Goal: Task Accomplishment & Management: Manage account settings

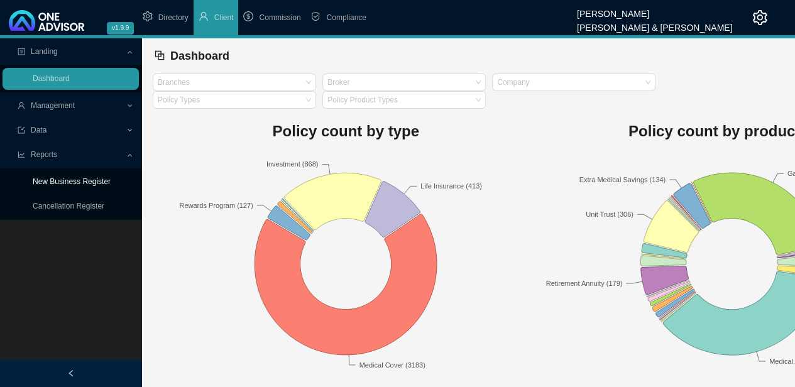
click at [99, 183] on link "New Business Register" at bounding box center [72, 181] width 78 height 9
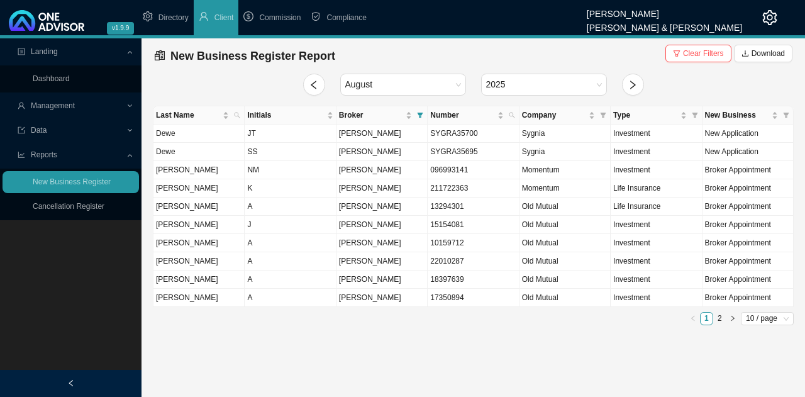
click at [72, 108] on span "Management" at bounding box center [53, 105] width 44 height 9
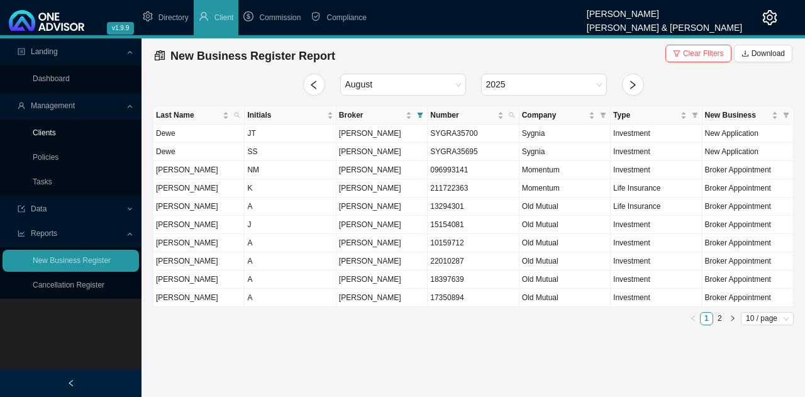
click at [51, 133] on link "Clients" at bounding box center [44, 132] width 23 height 9
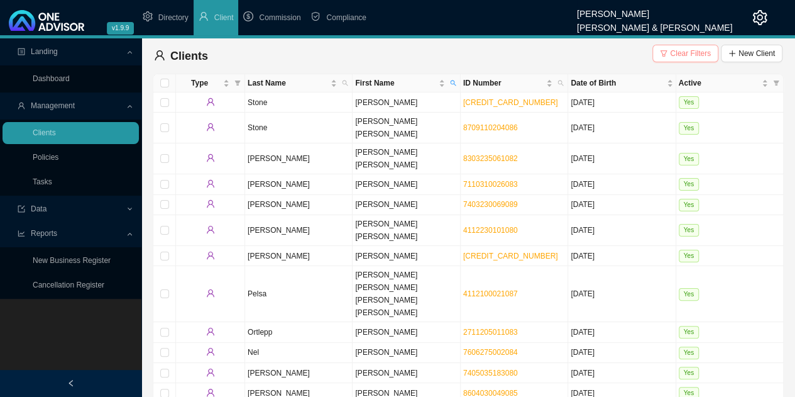
click at [703, 54] on span "Clear Filters" at bounding box center [690, 53] width 41 height 13
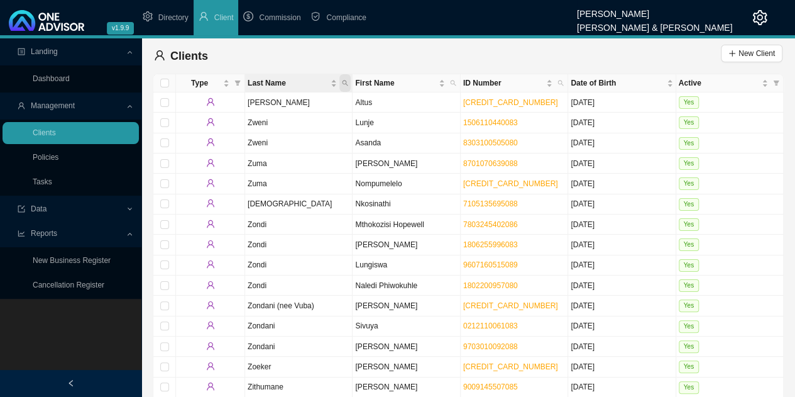
click at [346, 80] on icon "search" at bounding box center [345, 83] width 6 height 6
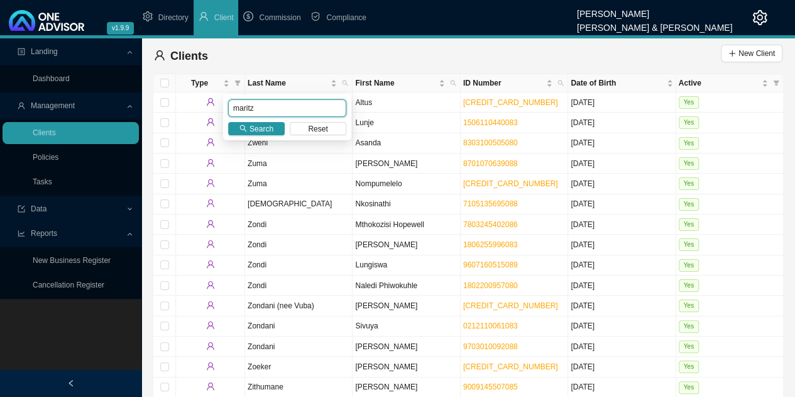
type input "maritz"
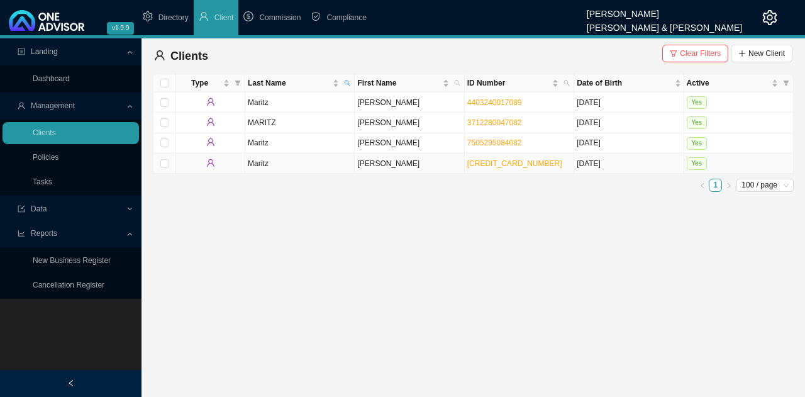
click at [400, 163] on td "[PERSON_NAME]" at bounding box center [409, 163] width 109 height 20
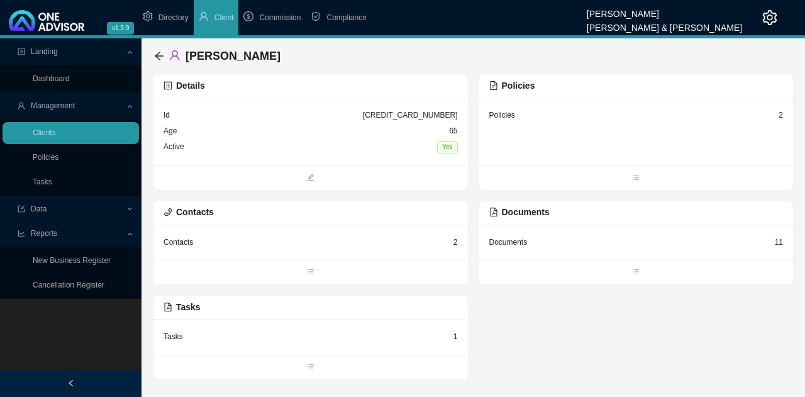
click at [339, 154] on div "Active Yes" at bounding box center [310, 147] width 294 height 16
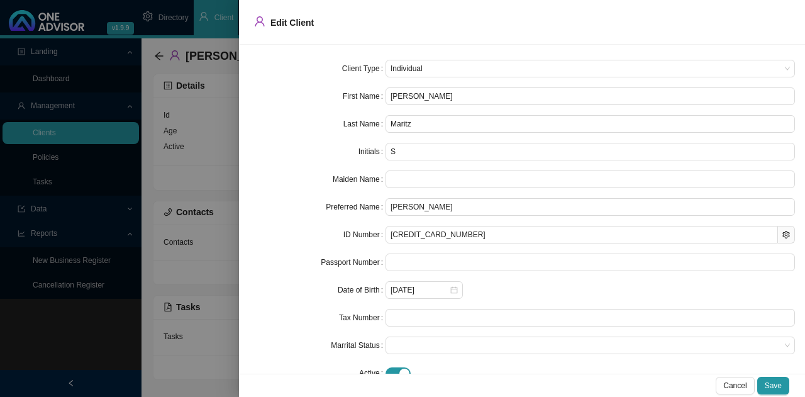
type input "[PERSON_NAME]"
type input "SV"
type input "[PERSON_NAME]"
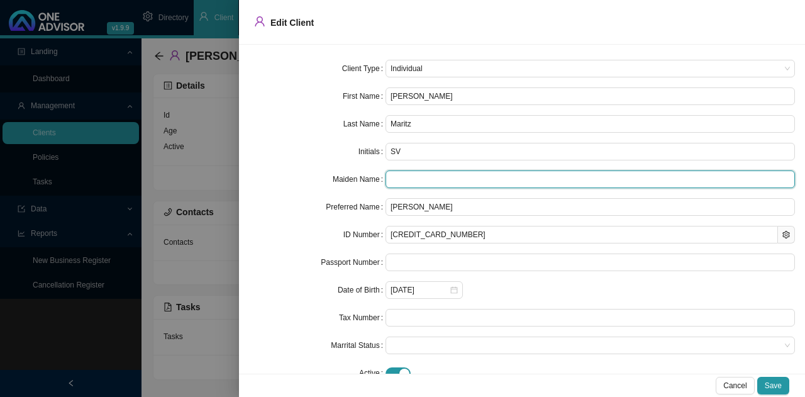
click at [440, 182] on input "text" at bounding box center [589, 179] width 409 height 18
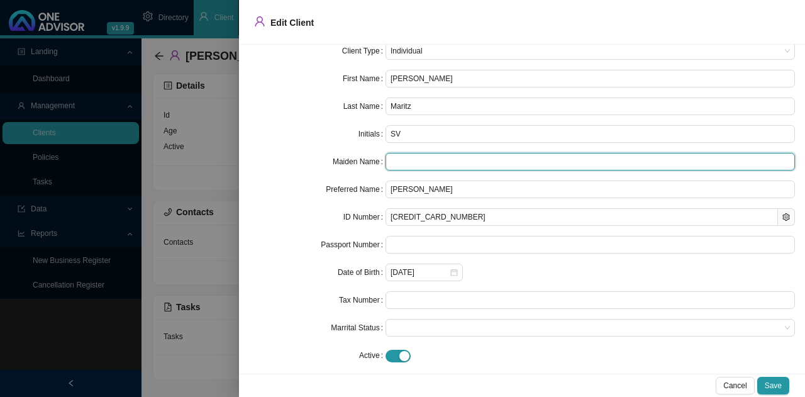
scroll to position [28, 0]
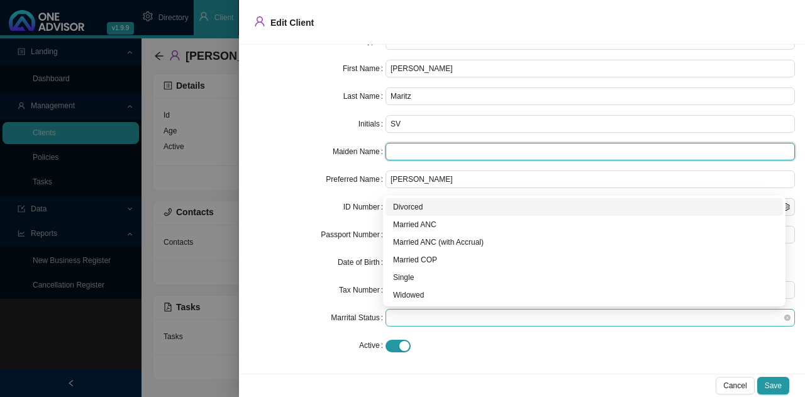
click at [415, 315] on span at bounding box center [589, 317] width 399 height 16
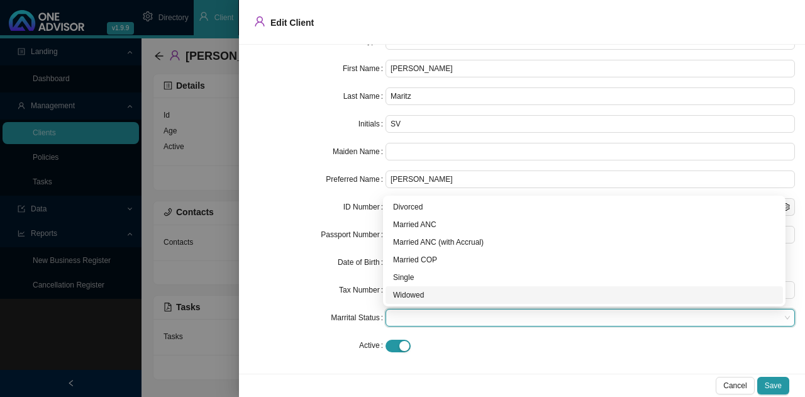
click at [420, 289] on div "Widowed" at bounding box center [584, 295] width 382 height 13
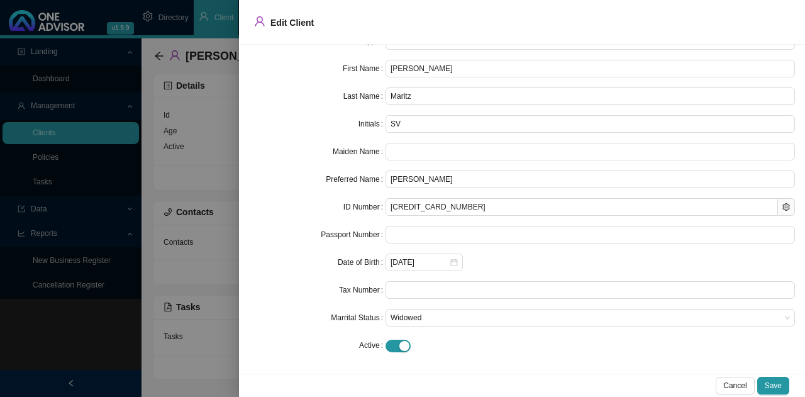
click at [322, 284] on div "Tax Number" at bounding box center [317, 290] width 136 height 18
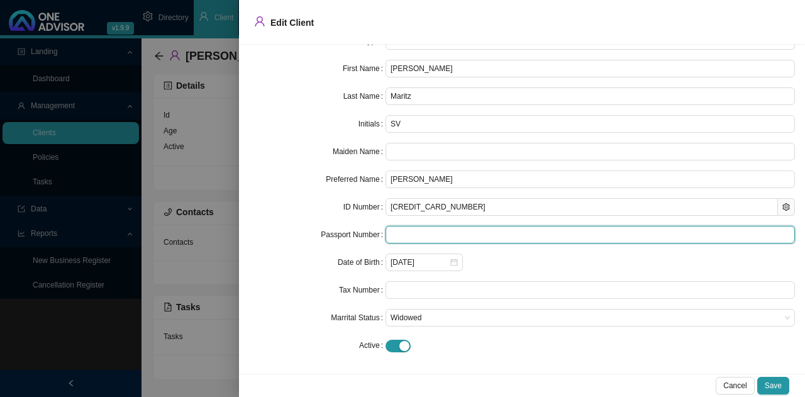
click at [404, 236] on input "text" at bounding box center [589, 235] width 409 height 18
paste input "A11473900"
type input "A11473900"
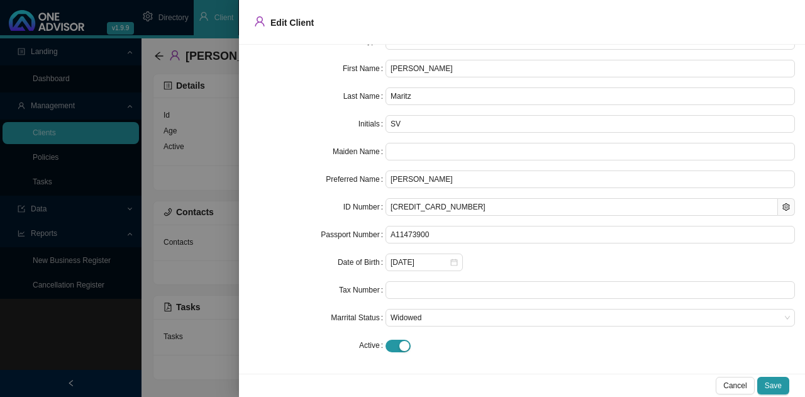
click at [473, 344] on div at bounding box center [589, 345] width 409 height 13
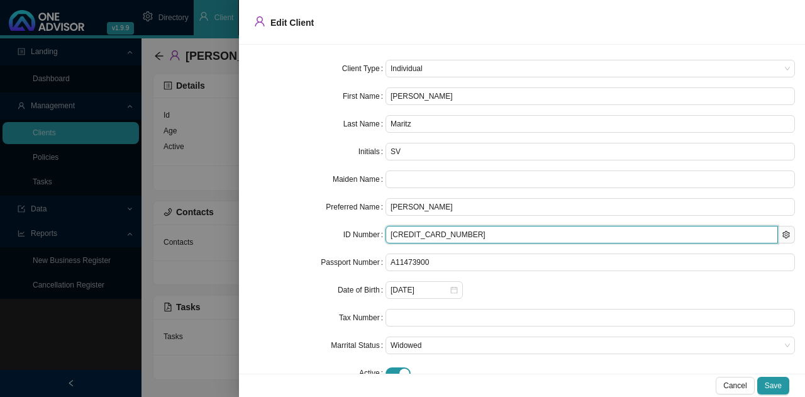
click at [454, 235] on input "[CREDIT_CARD_NUMBER]" at bounding box center [581, 235] width 392 height 18
type input "[CREDIT_CARD_NUMBER]"
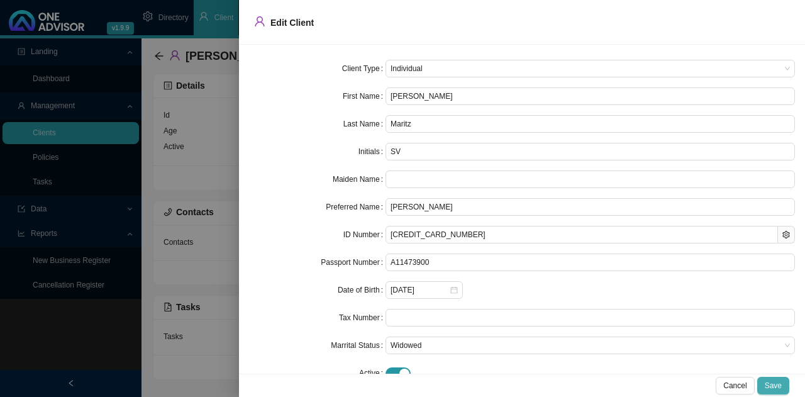
click at [775, 387] on span "Save" at bounding box center [773, 385] width 17 height 13
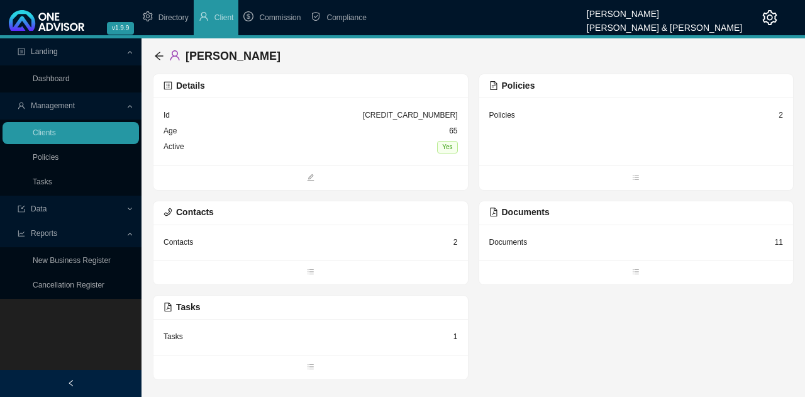
click at [312, 148] on div "Active Yes" at bounding box center [310, 147] width 294 height 16
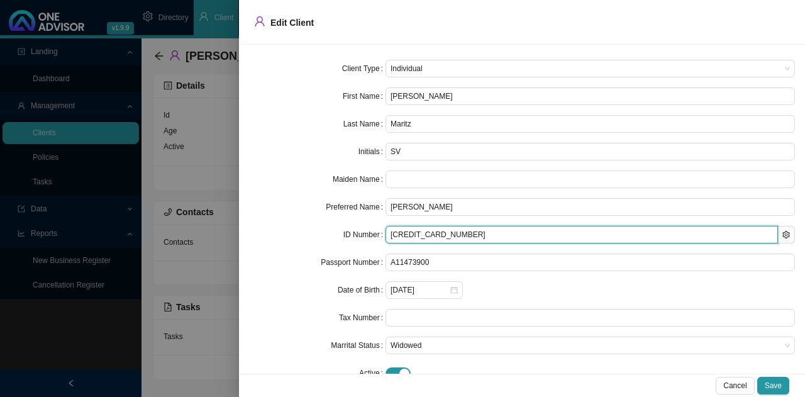
click at [450, 232] on input "[CREDIT_CARD_NUMBER]" at bounding box center [581, 235] width 392 height 18
type input "[CREDIT_CARD_NUMBER]"
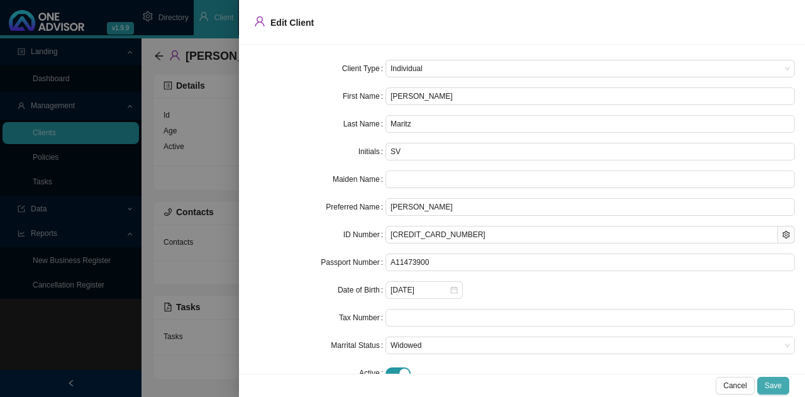
click at [772, 384] on span "Save" at bounding box center [773, 385] width 17 height 13
